Goal: Find specific page/section: Find specific page/section

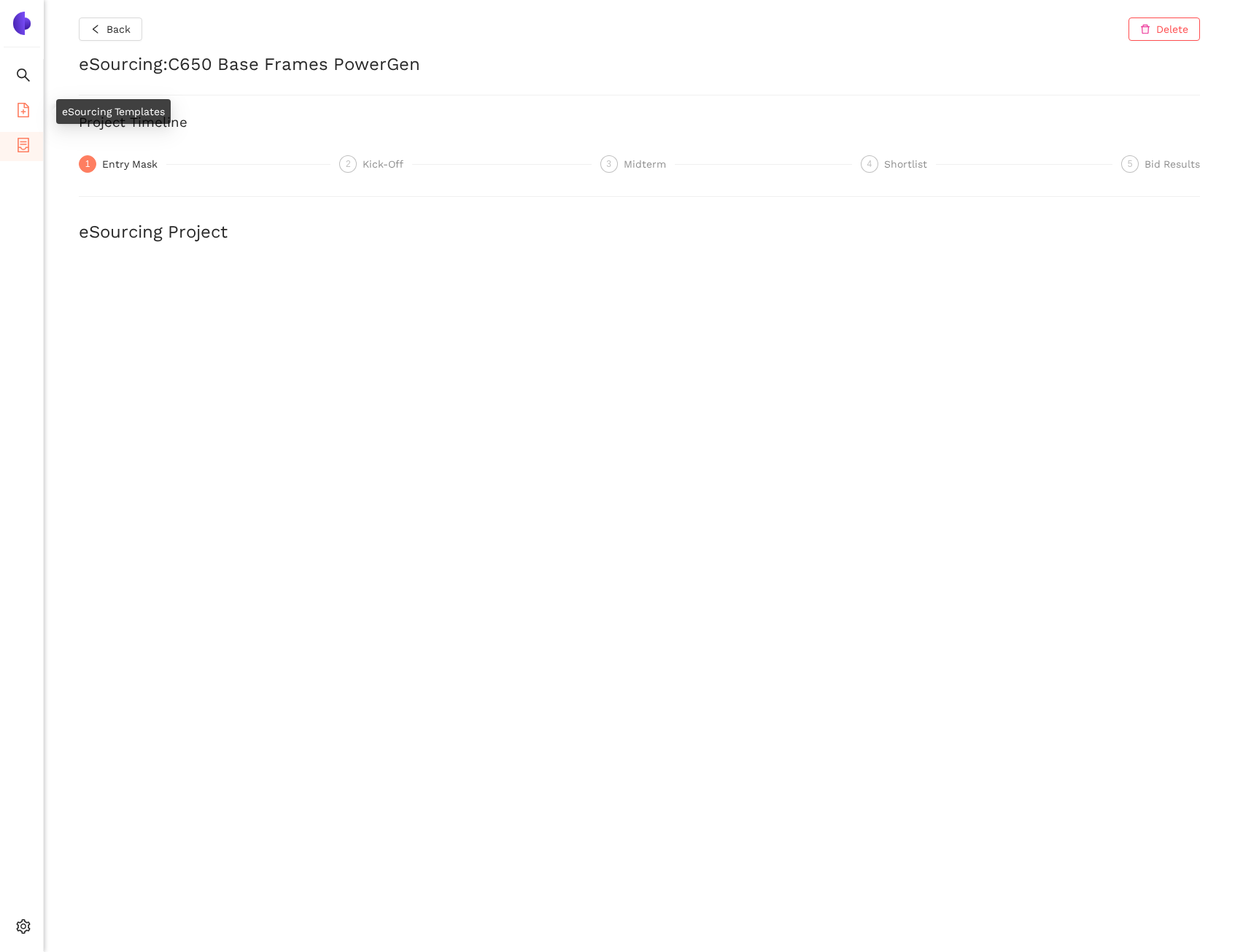
click at [24, 113] on icon "file-add" at bounding box center [23, 110] width 15 height 15
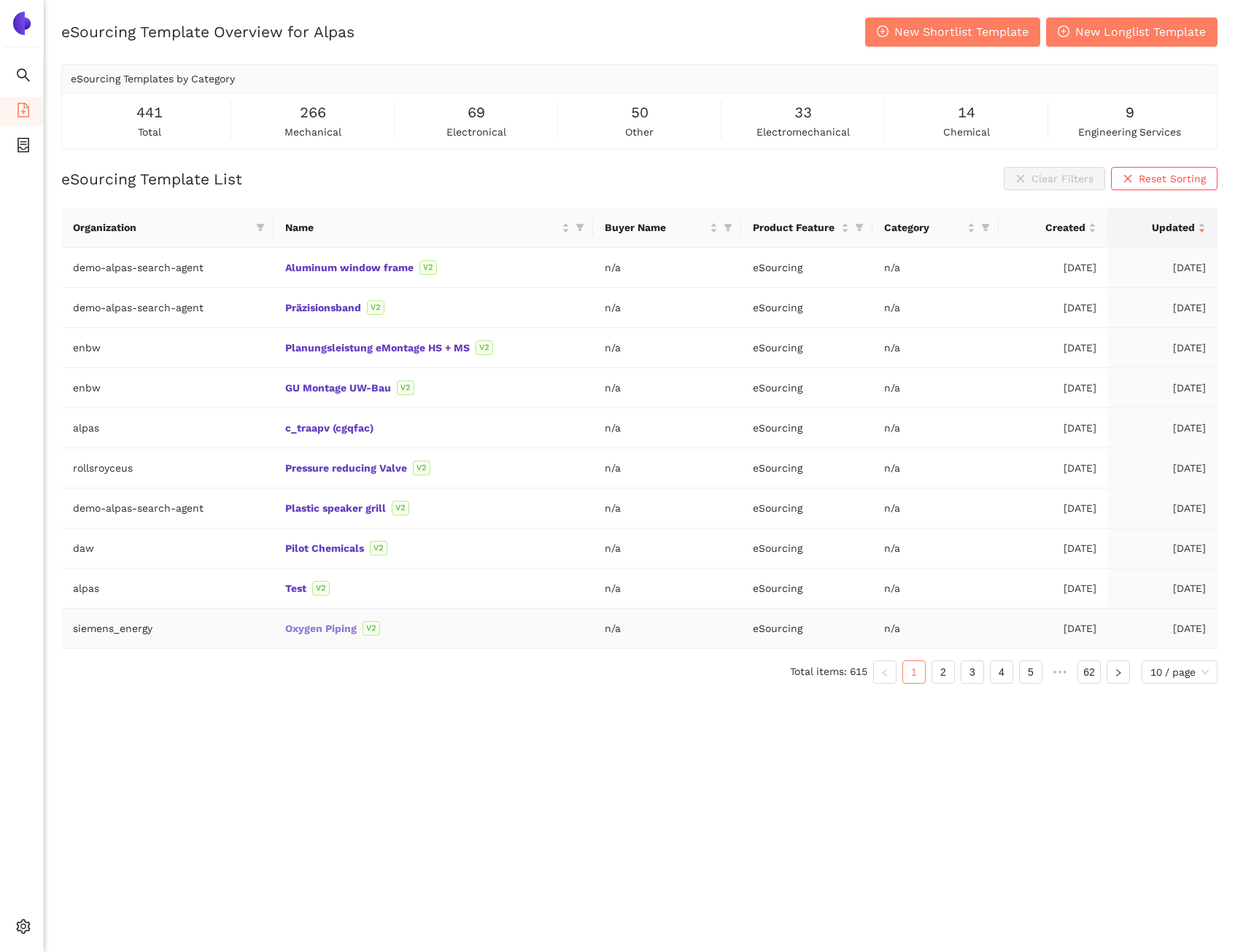
click at [0, 0] on link "Oxygen Piping" at bounding box center [0, 0] width 0 height 0
click at [20, 146] on icon "container" at bounding box center [23, 145] width 15 height 15
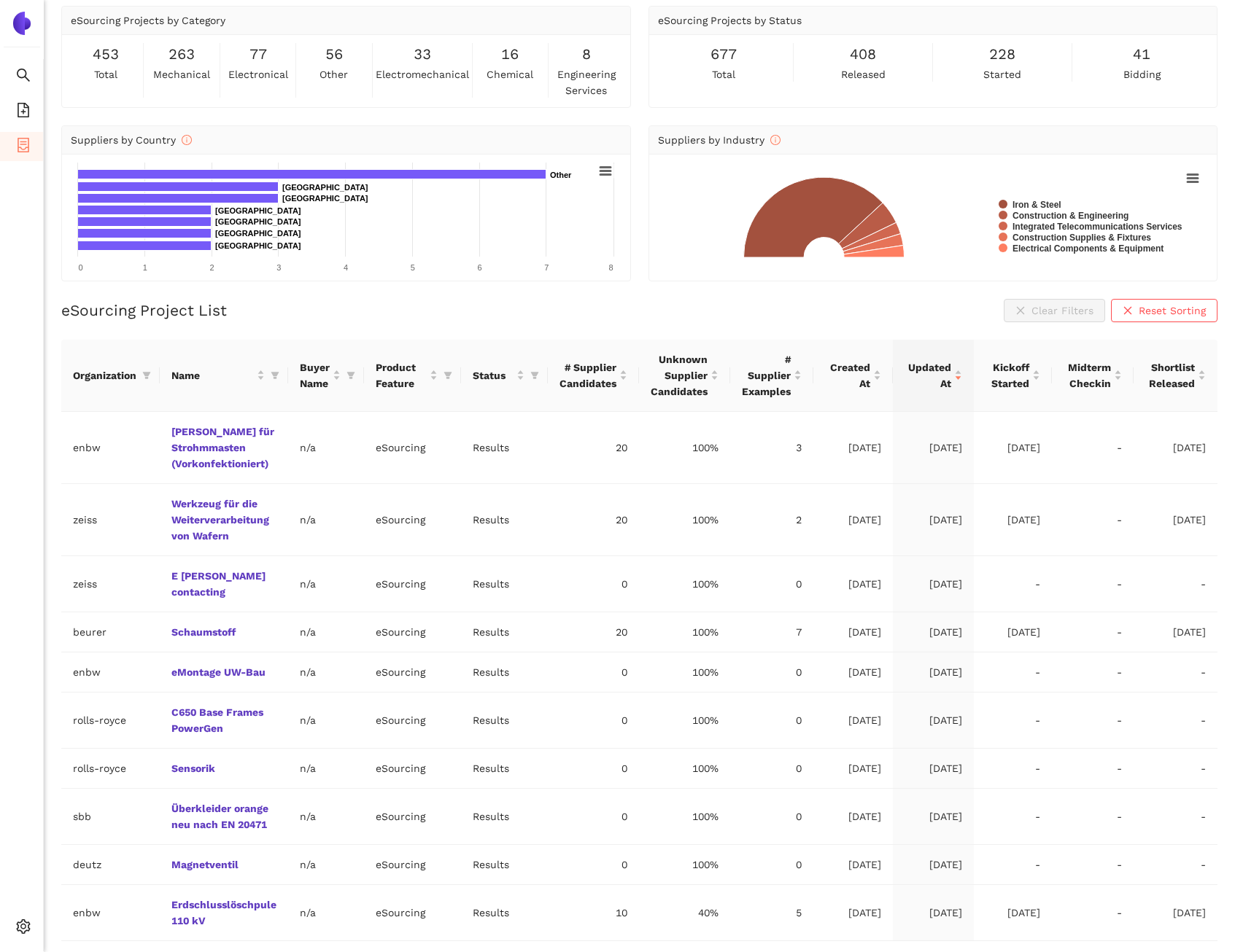
scroll to position [70, 0]
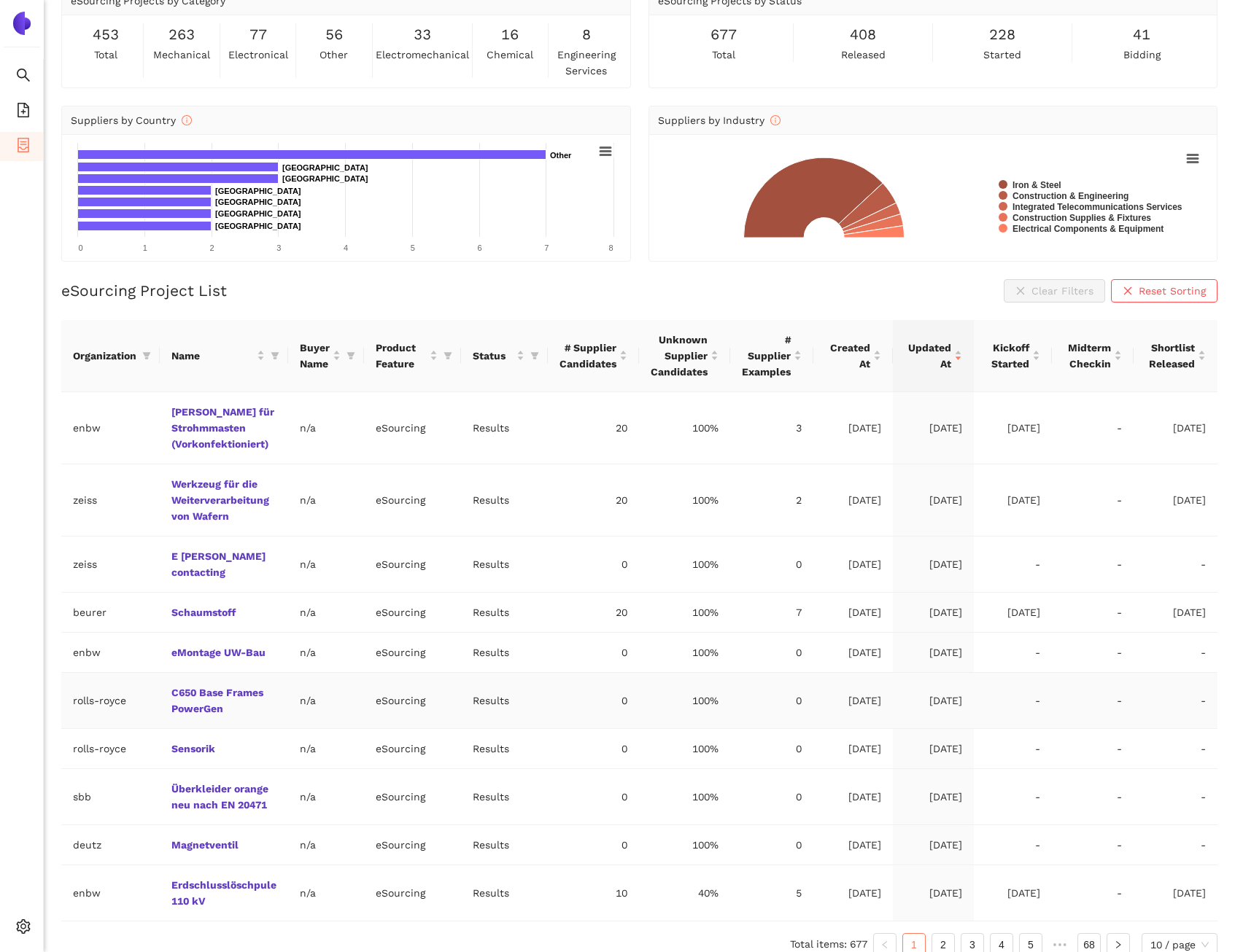
click at [201, 673] on td "C650 Base Frames PowerGen" at bounding box center [223, 701] width 128 height 56
click at [0, 0] on link "C650 Base Frames PowerGen" at bounding box center [0, 0] width 0 height 0
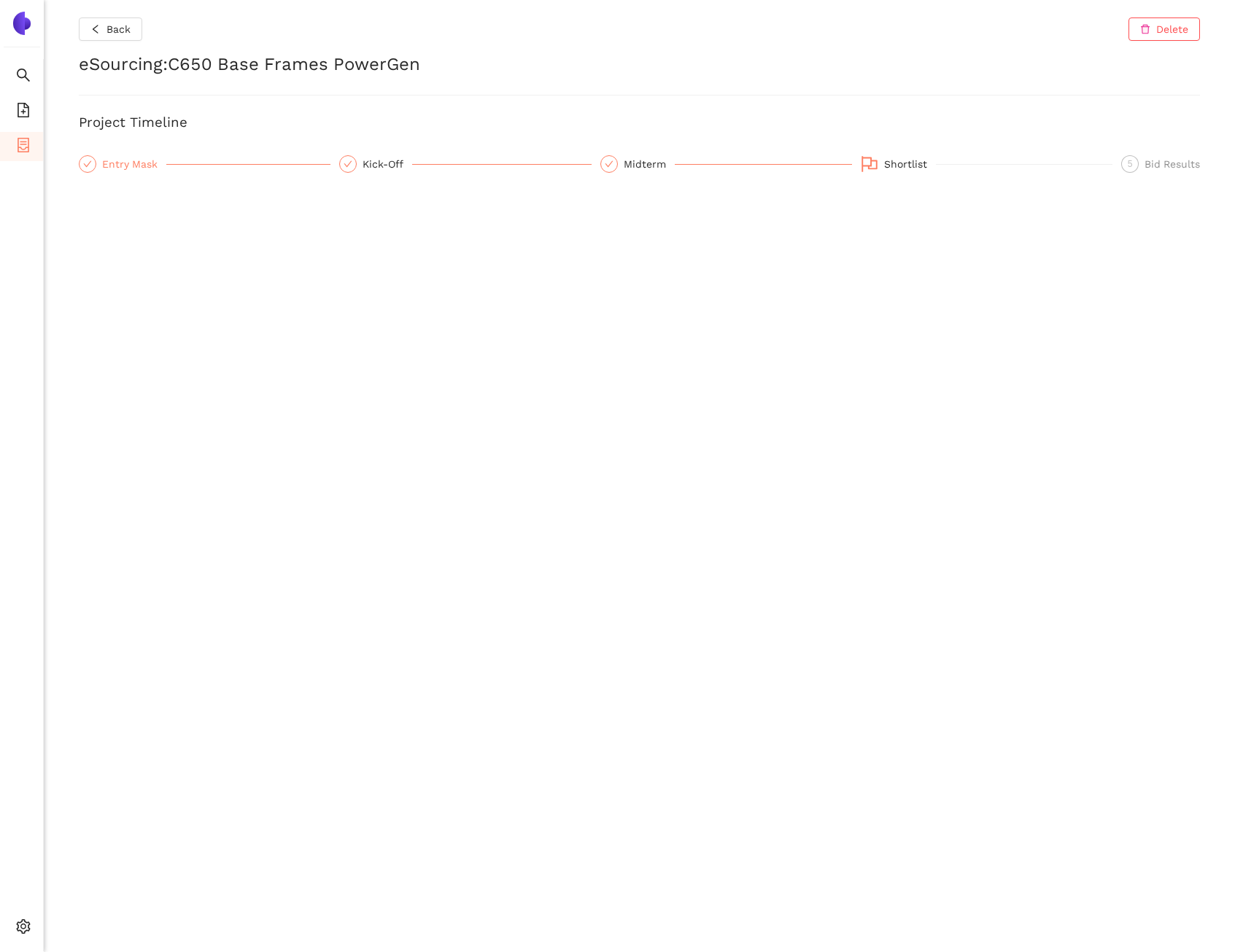
click at [154, 169] on div "Entry Mask" at bounding box center [134, 164] width 65 height 17
